Goal: Task Accomplishment & Management: Complete application form

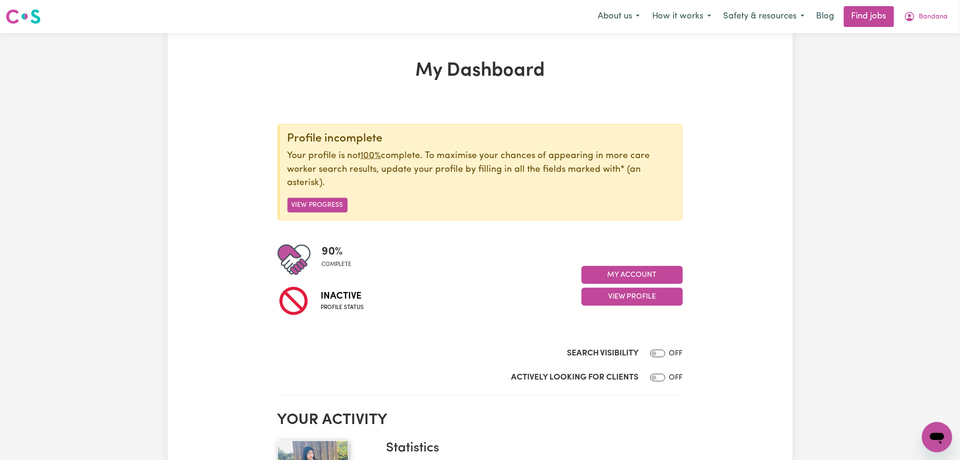
click at [679, 141] on div "Profile incomplete Your profile is not 100% complete. To maximise your chances …" at bounding box center [480, 172] width 405 height 97
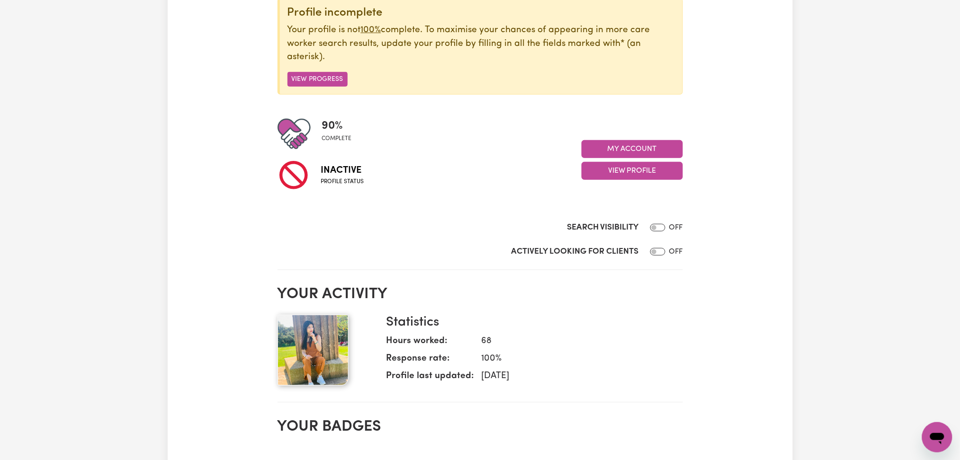
scroll to position [189, 0]
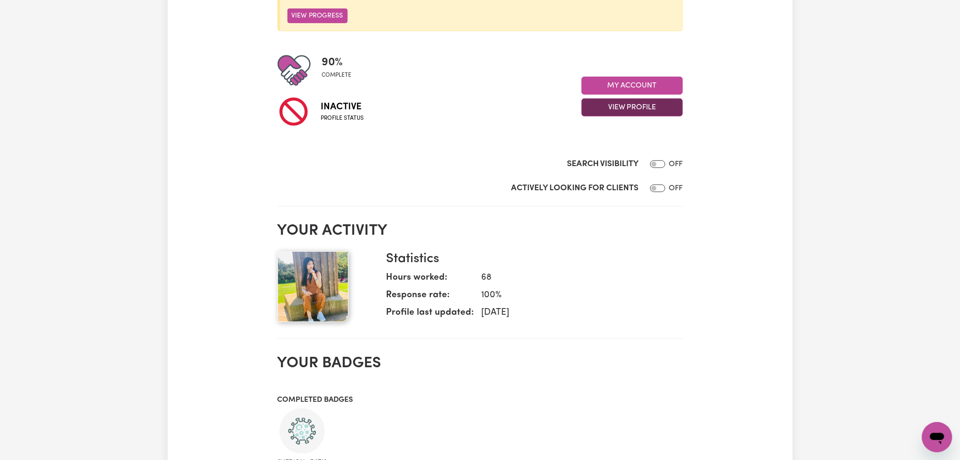
click at [619, 104] on button "View Profile" at bounding box center [632, 108] width 101 height 18
click at [615, 152] on link "Profile Completeness" at bounding box center [626, 150] width 89 height 19
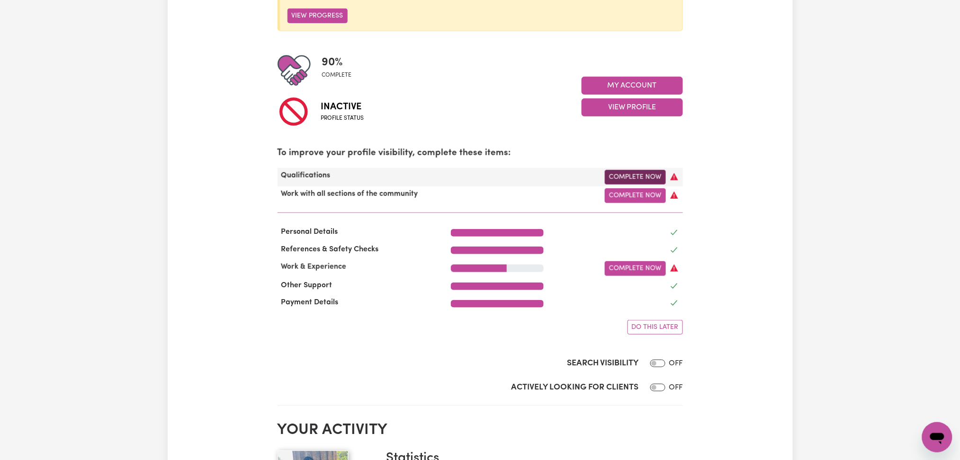
click at [622, 175] on link "Complete Now" at bounding box center [635, 177] width 61 height 15
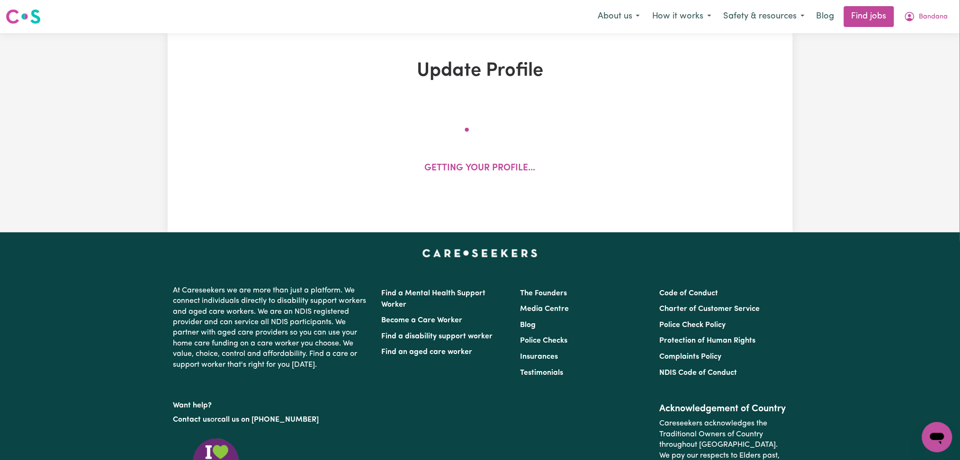
select select "2018"
select select "Certificate III (Individual Support)"
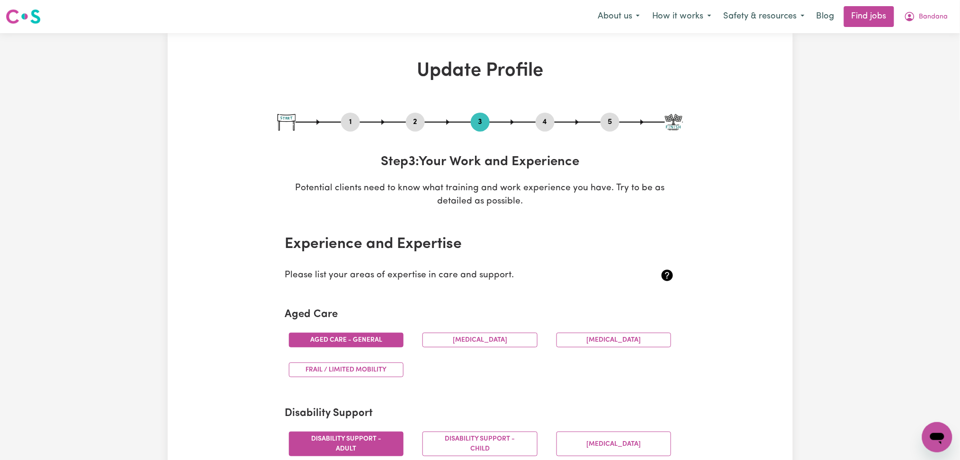
click at [351, 126] on button "1" at bounding box center [350, 122] width 19 height 12
select select "[DEMOGRAPHIC_DATA]"
select select "Student Visa"
select select "Studying a healthcare related degree or qualification"
select select "28"
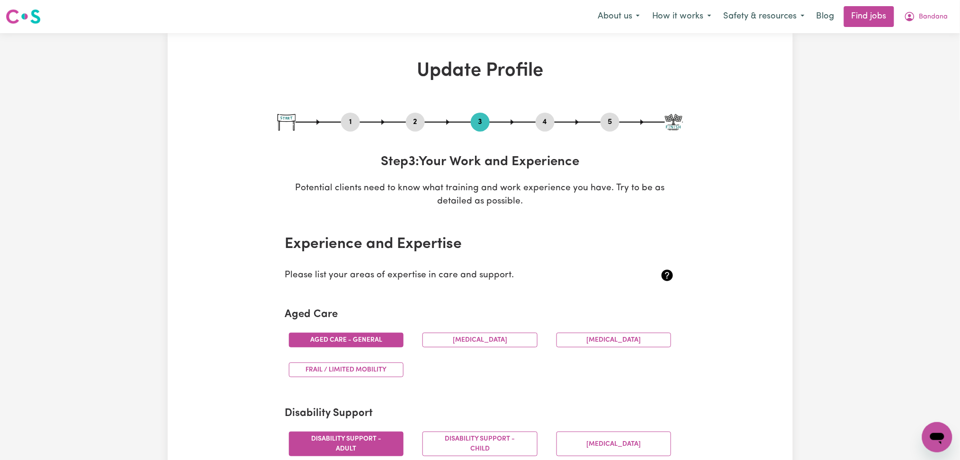
select select "35"
select select "45"
select select "55"
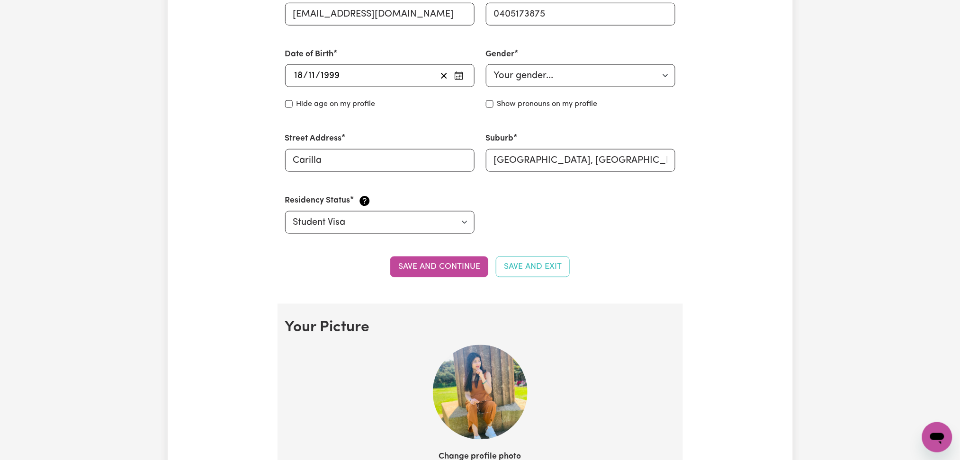
scroll to position [63, 0]
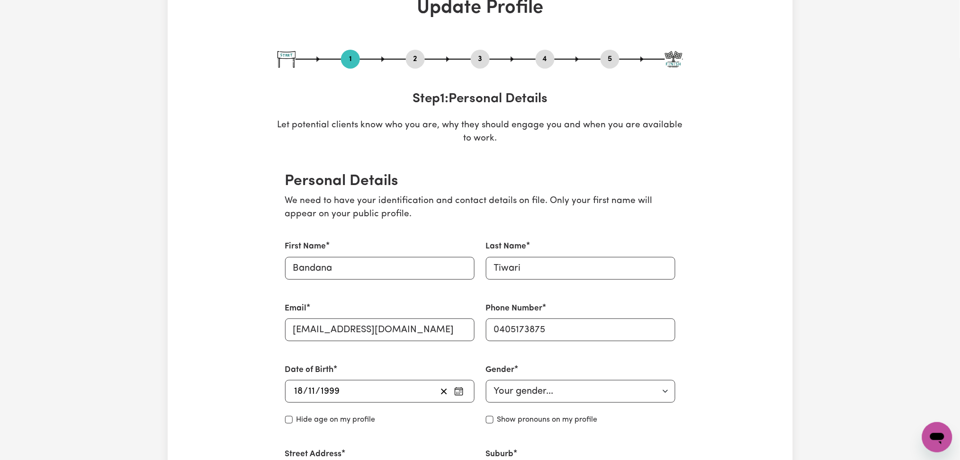
click at [417, 56] on button "2" at bounding box center [415, 59] width 19 height 12
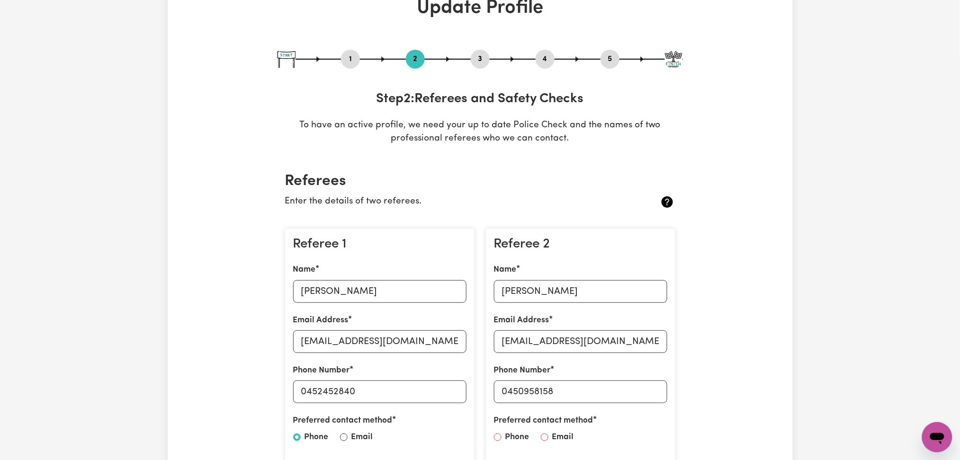
click at [352, 59] on button "1" at bounding box center [350, 59] width 19 height 12
select select "[DEMOGRAPHIC_DATA]"
select select "Student Visa"
select select "Studying a healthcare related degree or qualification"
select select "28"
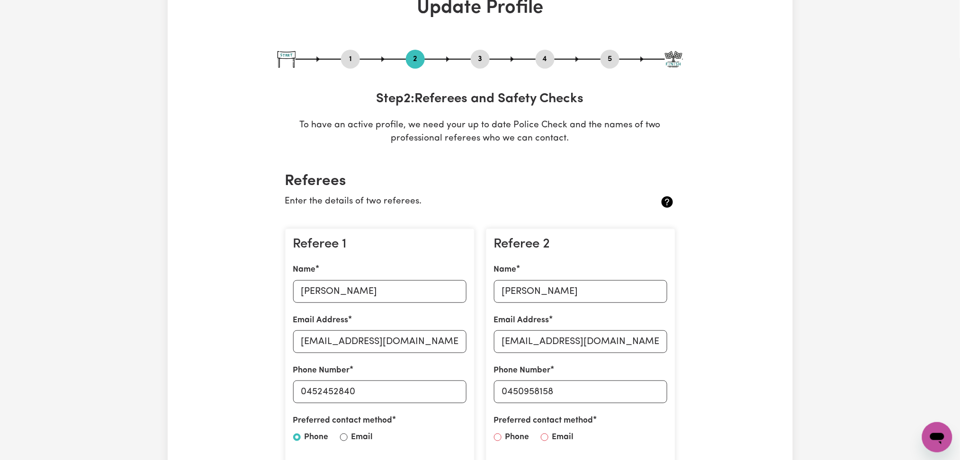
select select "35"
select select "45"
select select "55"
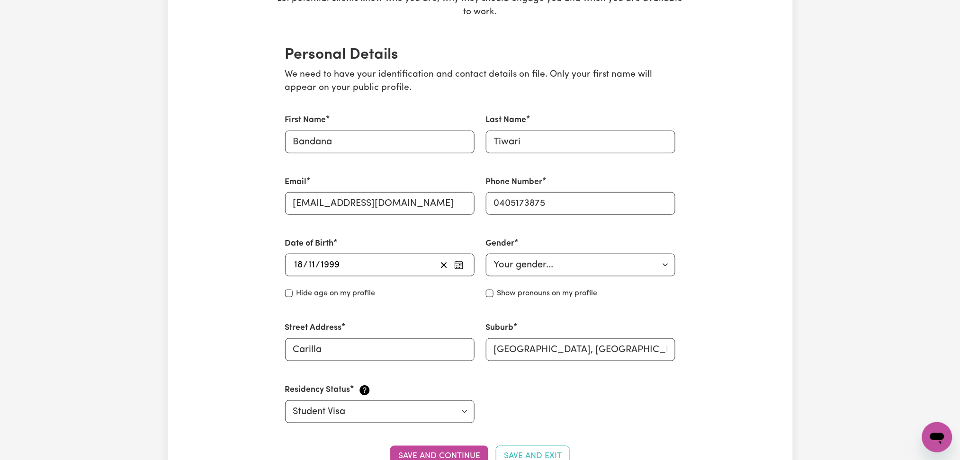
scroll to position [0, 0]
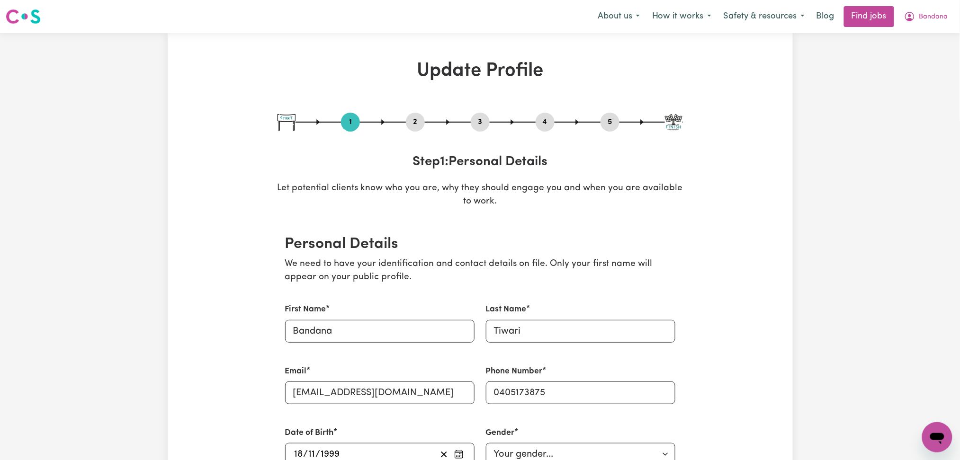
click at [596, 114] on div "1 2 3 4 5" at bounding box center [480, 122] width 405 height 19
click at [609, 120] on button "5" at bounding box center [610, 122] width 19 height 12
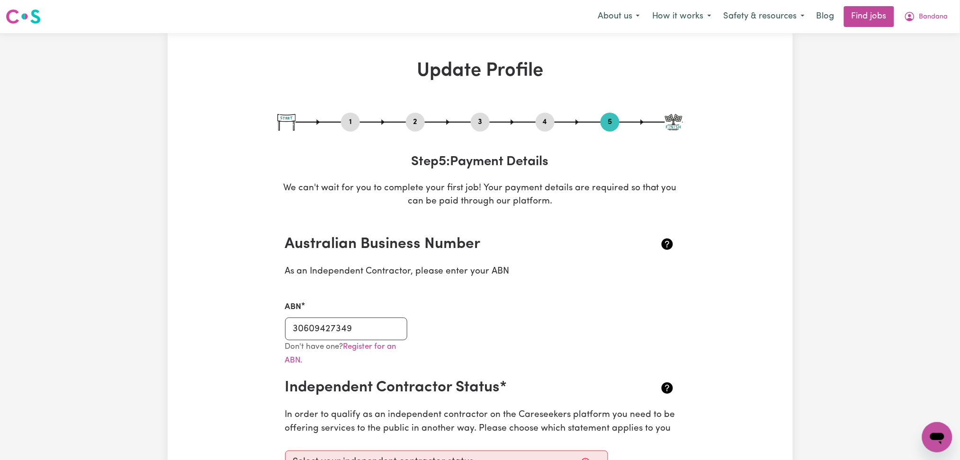
scroll to position [126, 0]
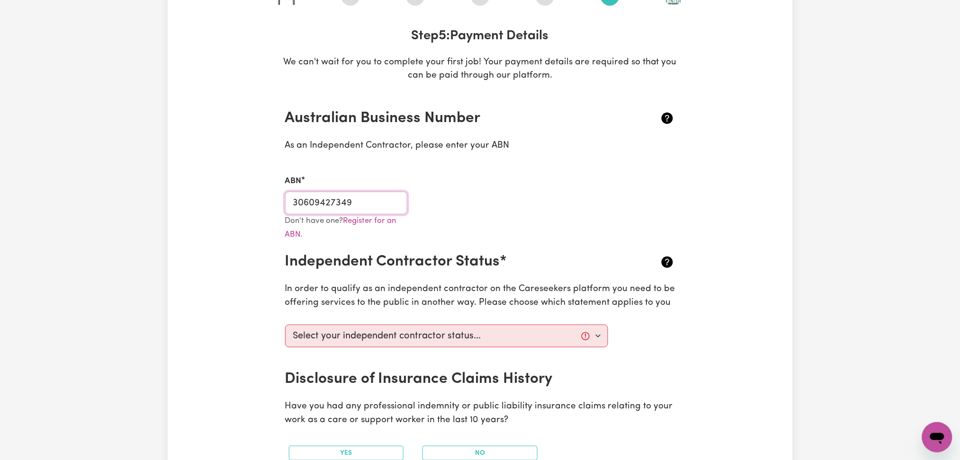
click at [346, 207] on input "30609427349" at bounding box center [346, 203] width 123 height 23
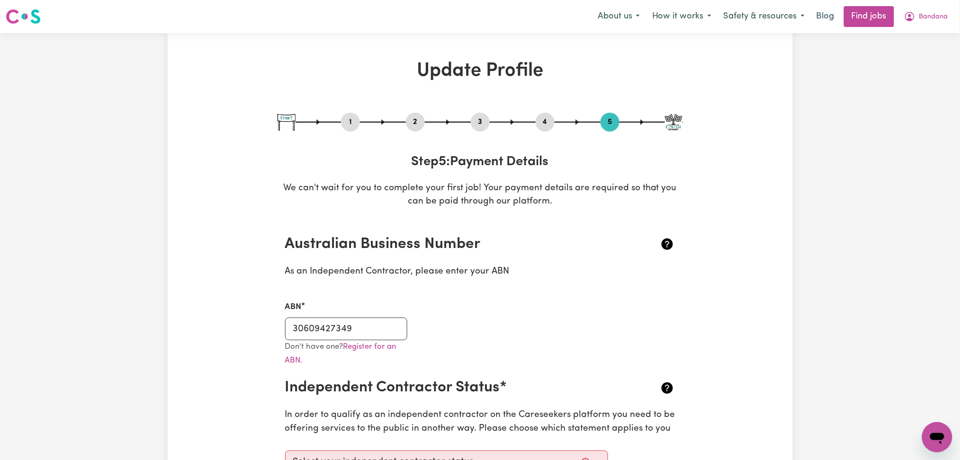
click at [933, 27] on div "Menu About us How it works Safety & resources Blog Find jobs Bandana" at bounding box center [480, 17] width 960 height 22
click at [926, 15] on span "Bandana" at bounding box center [933, 17] width 29 height 10
drag, startPoint x: 926, startPoint y: 15, endPoint x: 923, endPoint y: 70, distance: 55.1
click at [923, 70] on link "Logout" at bounding box center [916, 72] width 75 height 18
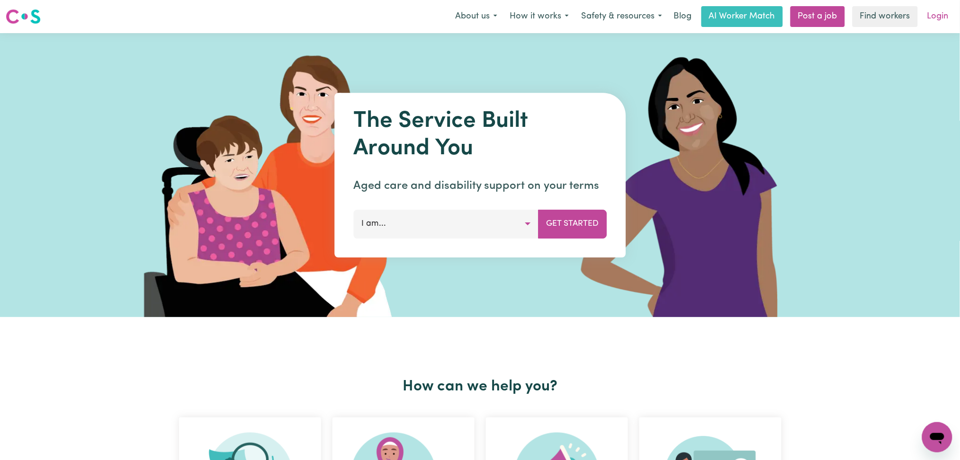
click at [931, 18] on link "Login" at bounding box center [938, 16] width 33 height 21
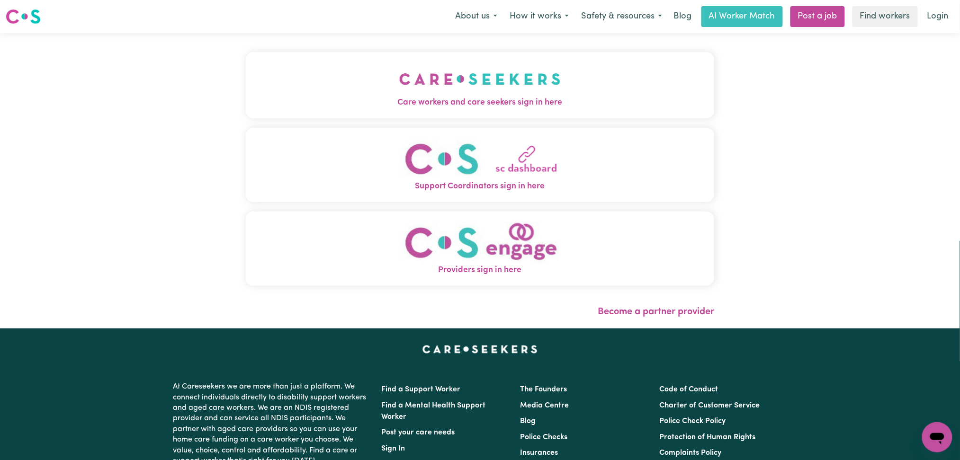
click at [406, 76] on button "Care workers and care seekers sign in here" at bounding box center [480, 85] width 469 height 66
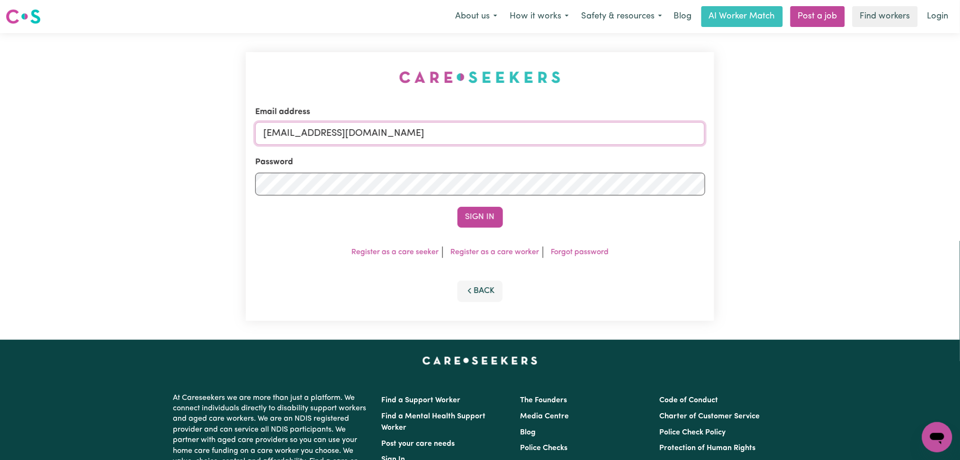
drag, startPoint x: 430, startPoint y: 143, endPoint x: 422, endPoint y: 141, distance: 7.7
click at [430, 143] on input "[EMAIL_ADDRESS][DOMAIN_NAME]" at bounding box center [480, 133] width 450 height 23
drag, startPoint x: 313, startPoint y: 130, endPoint x: 517, endPoint y: 140, distance: 203.9
click at [517, 140] on input "Superuser~[EMAIL_ADDRESS][DOMAIN_NAME]" at bounding box center [480, 133] width 450 height 23
type input "Superuser~[EMAIL_ADDRESS][DOMAIN_NAME]"
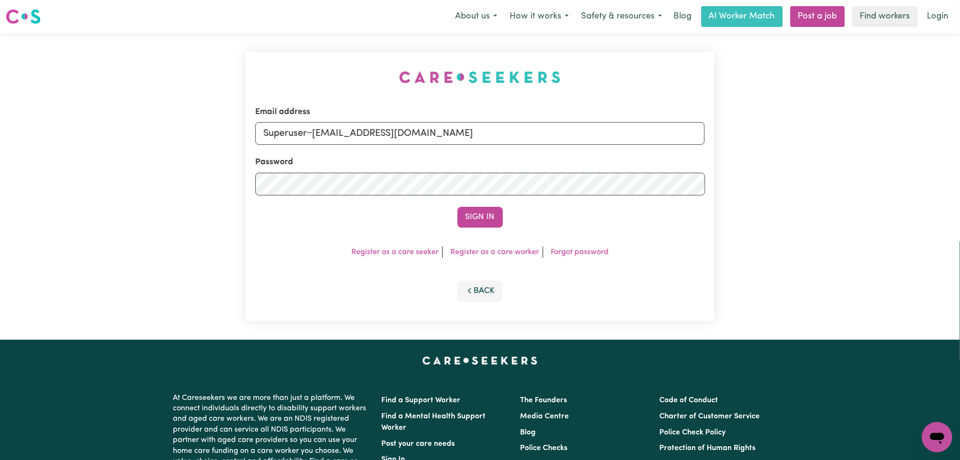
click at [477, 229] on div "Email address Superuser~[EMAIL_ADDRESS][DOMAIN_NAME] Password Sign In Register …" at bounding box center [480, 186] width 469 height 269
click at [483, 211] on button "Sign In" at bounding box center [479, 217] width 45 height 21
